Goal: Task Accomplishment & Management: Complete application form

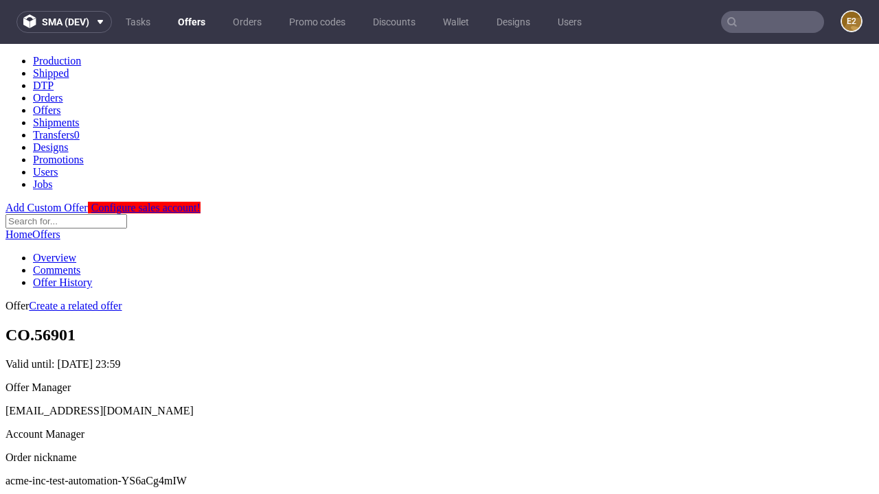
scroll to position [136, 0]
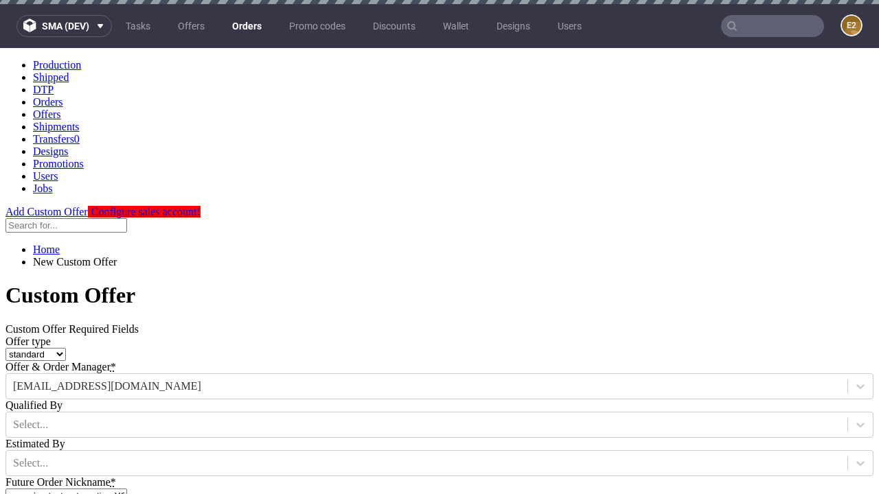
type input "acme-inc-test-automation-YS6aCg4mIW"
type input "[DATE]"
type input "[EMAIL_ADDRESS][DOMAIN_NAME]"
select select "gb"
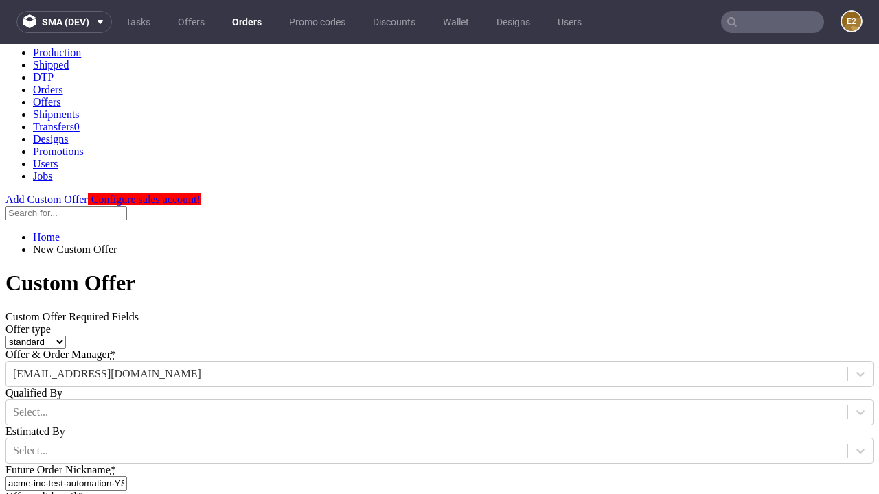
type input "[EMAIL_ADDRESS][DOMAIN_NAME]"
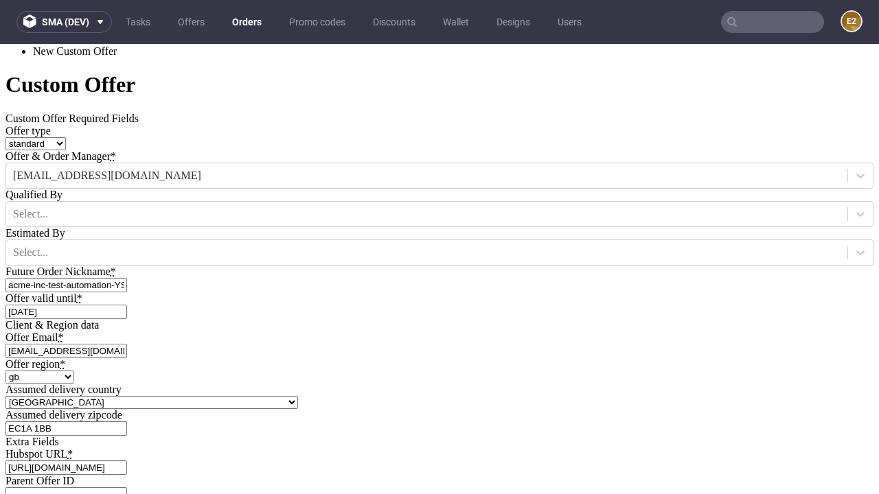
scroll to position [467, 0]
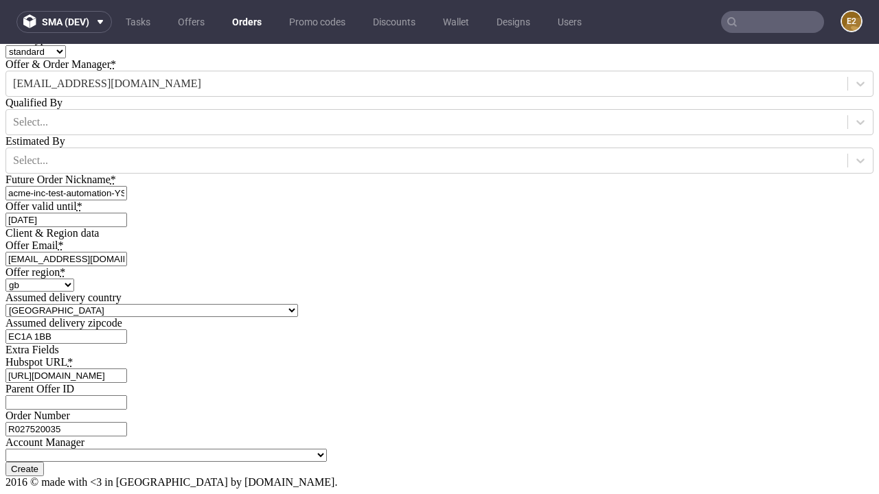
type input "[URL][DOMAIN_NAME]"
click at [44, 462] on input "Create" at bounding box center [24, 469] width 38 height 14
type input "Please wait..."
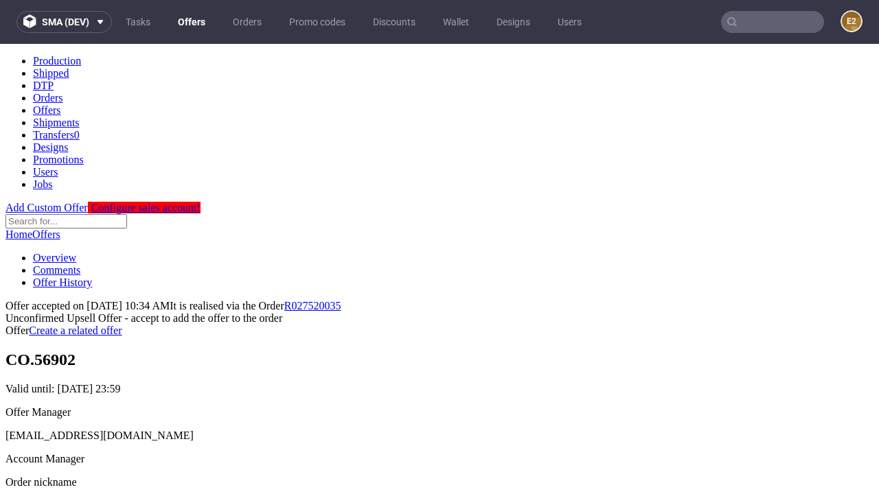
scroll to position [211, 0]
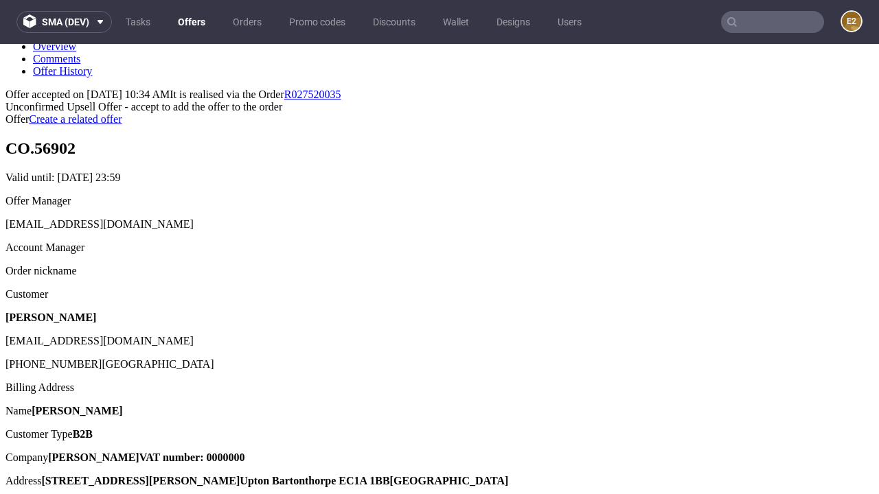
type input "In progress..."
